Goal: Information Seeking & Learning: Learn about a topic

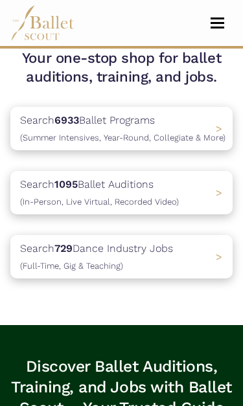
scroll to position [260, 0]
click at [209, 179] on div "Search 1095 Ballet Auditions (In-Person, Live Virtual, Recorded Video) >" at bounding box center [121, 192] width 222 height 43
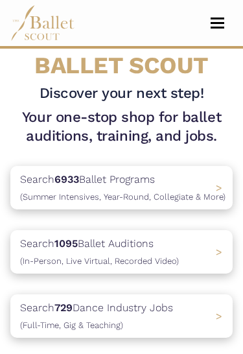
scroll to position [197, 0]
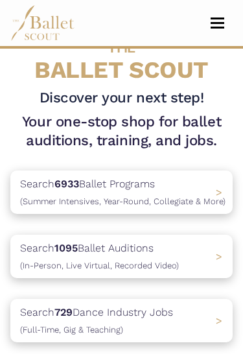
click at [211, 175] on p "Search 6933 Ballet Programs (Summer Intensives, Year-Round, Collegiate & More)" at bounding box center [122, 191] width 205 height 33
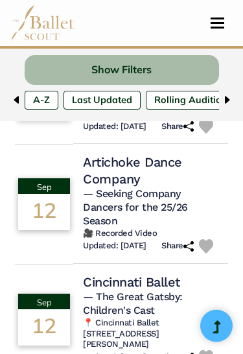
scroll to position [938, 0]
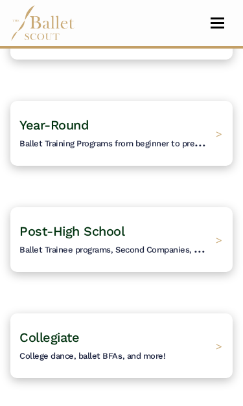
scroll to position [219, 0]
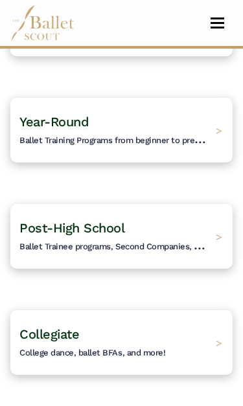
click at [198, 122] on h4 "Year-Round Ballet Training Programs from beginner to pre-professional." at bounding box center [114, 130] width 190 height 34
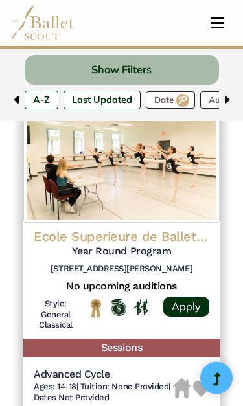
scroll to position [932, 0]
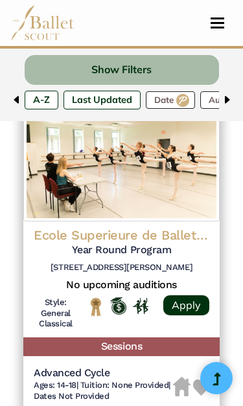
click at [43, 93] on label "A-Z" at bounding box center [42, 100] width 34 height 18
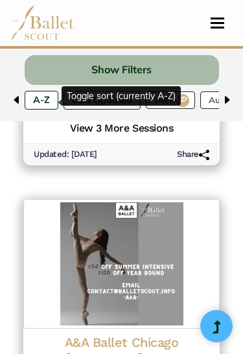
click at [47, 96] on label "A-Z ↓" at bounding box center [42, 100] width 34 height 18
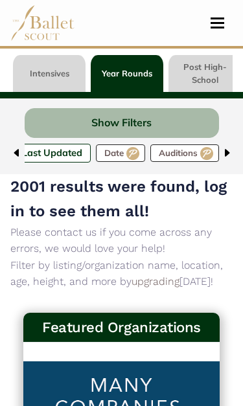
scroll to position [0, 52]
click at [183, 137] on button "Show Filters" at bounding box center [122, 123] width 194 height 30
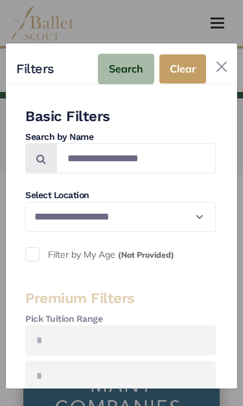
click at [230, 57] on button "Close" at bounding box center [221, 66] width 21 height 21
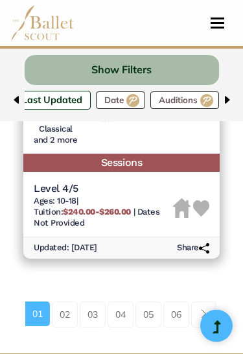
scroll to position [3888, 0]
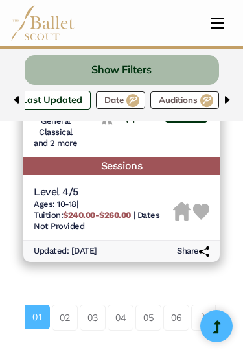
click at [64, 304] on link "02" at bounding box center [65, 317] width 26 height 26
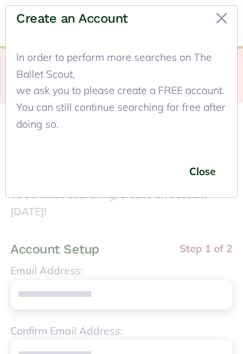
click at [224, 17] on button "Close" at bounding box center [221, 18] width 21 height 21
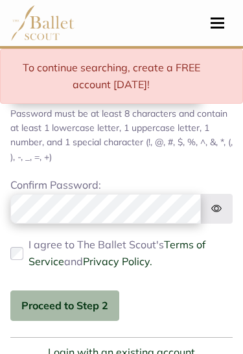
scroll to position [324, 0]
